Goal: Transaction & Acquisition: Purchase product/service

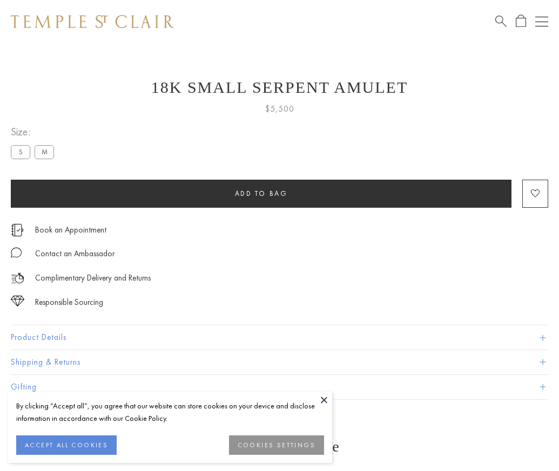
click at [261, 193] on span "Add to bag" at bounding box center [261, 193] width 53 height 9
